Goal: Task Accomplishment & Management: Manage account settings

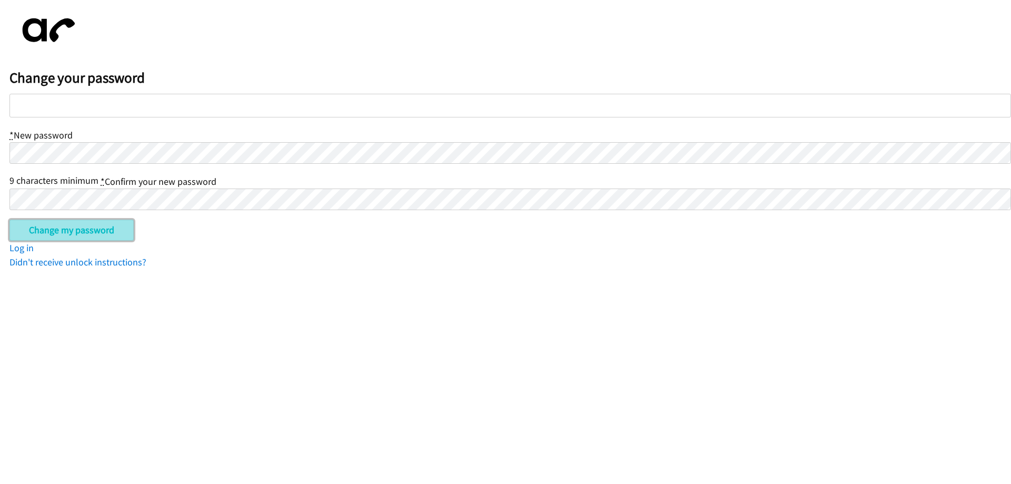
click at [81, 232] on input "Change my password" at bounding box center [71, 230] width 124 height 21
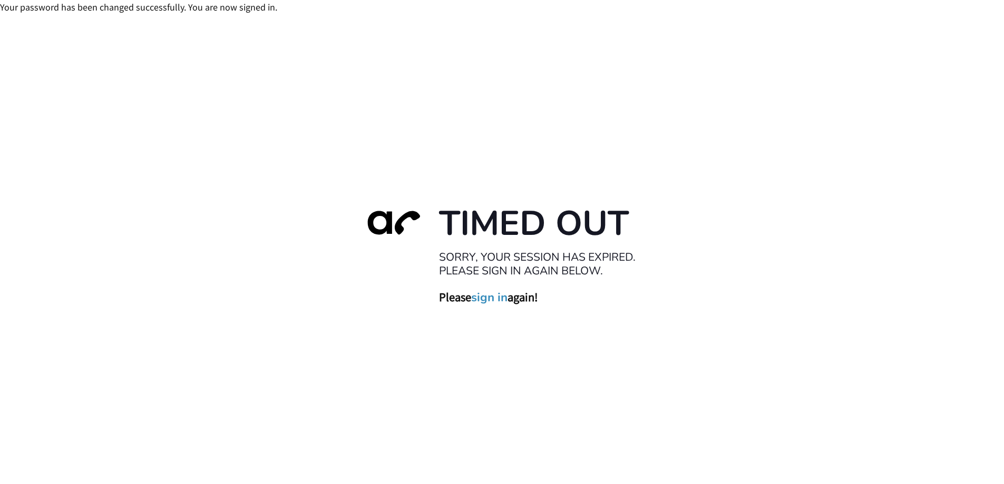
click at [487, 301] on link "sign in" at bounding box center [489, 297] width 36 height 15
drag, startPoint x: 19, startPoint y: 13, endPoint x: 54, endPoint y: 7, distance: 35.2
click at [54, 7] on div "You are already signed in." at bounding box center [502, 7] width 1004 height 14
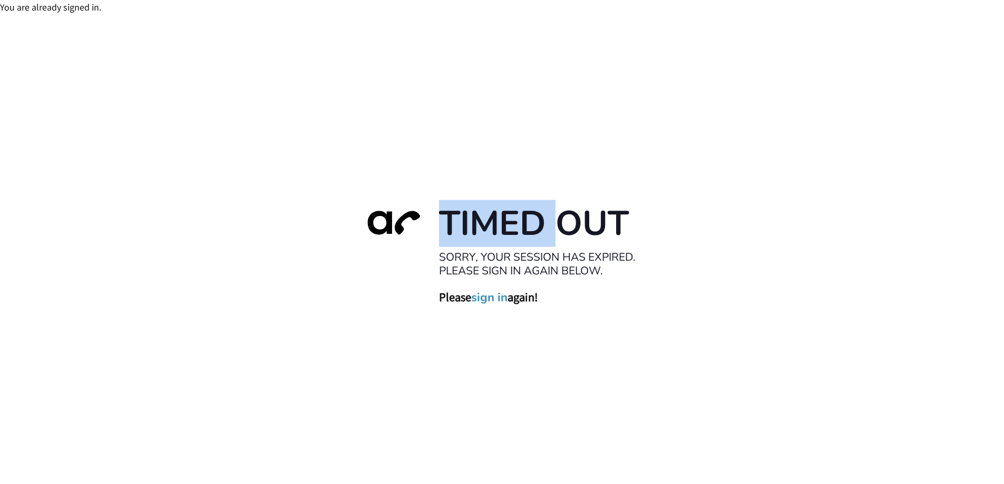
drag, startPoint x: 444, startPoint y: 225, endPoint x: 471, endPoint y: 267, distance: 50.1
click at [549, 221] on h1 "Timed Out" at bounding box center [544, 223] width 211 height 43
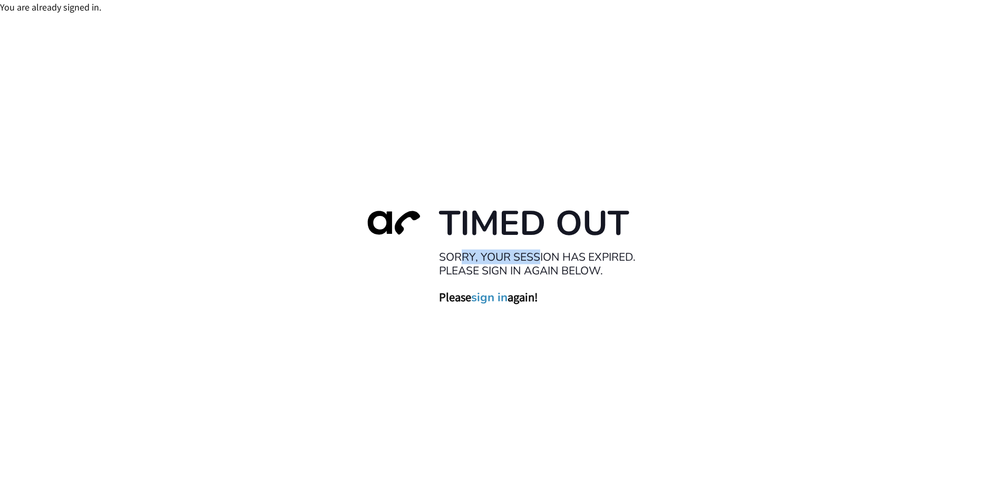
drag, startPoint x: 465, startPoint y: 258, endPoint x: 539, endPoint y: 258, distance: 74.8
click at [539, 258] on h2 "Sorry, your session has expired. Please sign in again below." at bounding box center [544, 264] width 211 height 28
